Goal: Find specific page/section: Find specific page/section

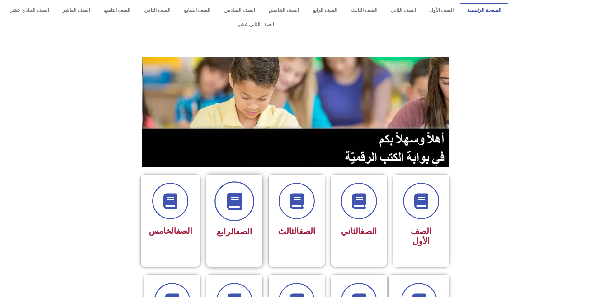
click at [232, 193] on icon at bounding box center [234, 201] width 17 height 17
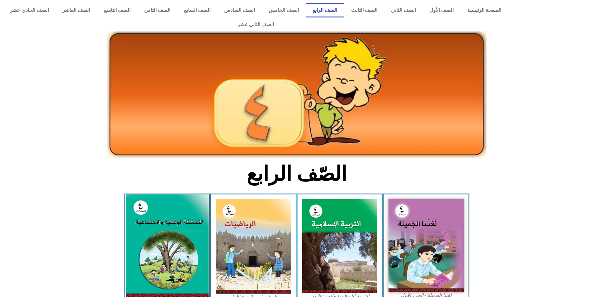
click at [174, 215] on img at bounding box center [166, 245] width 83 height 103
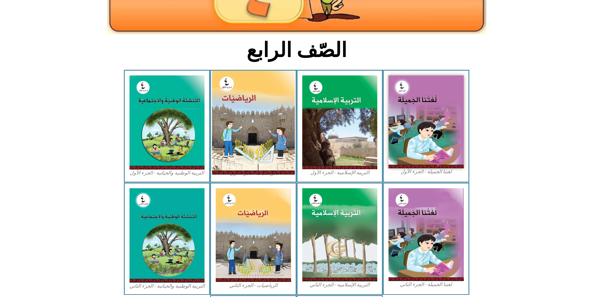
scroll to position [125, 0]
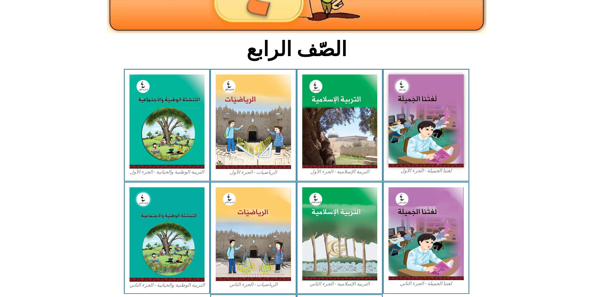
click at [167, 168] on figcaption "التربية الوطنية والحياتية - الجزء الأول​" at bounding box center [167, 171] width 75 height 7
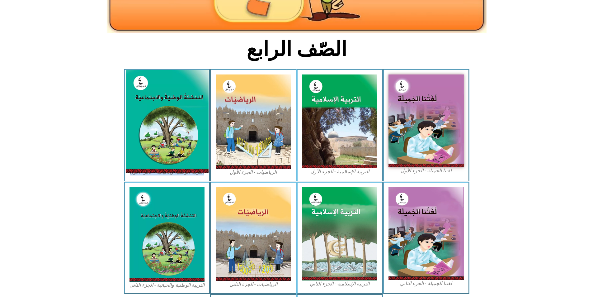
click at [169, 128] on img at bounding box center [166, 121] width 83 height 103
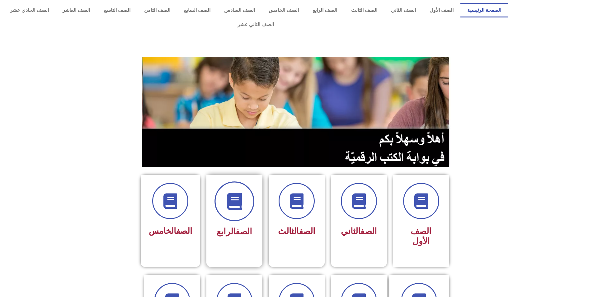
click at [241, 199] on span at bounding box center [234, 201] width 40 height 40
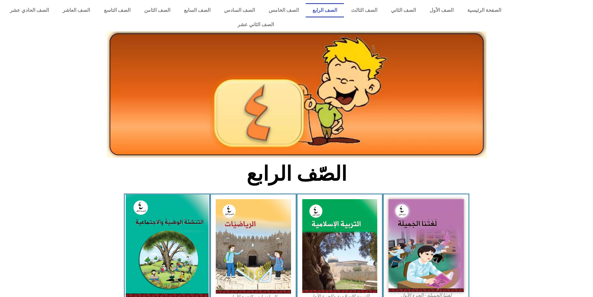
click at [172, 228] on img at bounding box center [166, 245] width 83 height 103
